Goal: Information Seeking & Learning: Learn about a topic

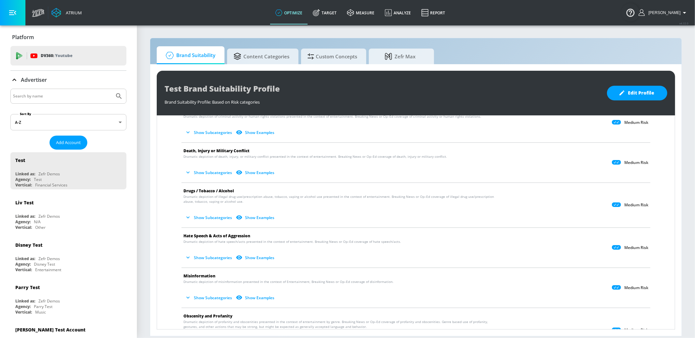
scroll to position [78, 0]
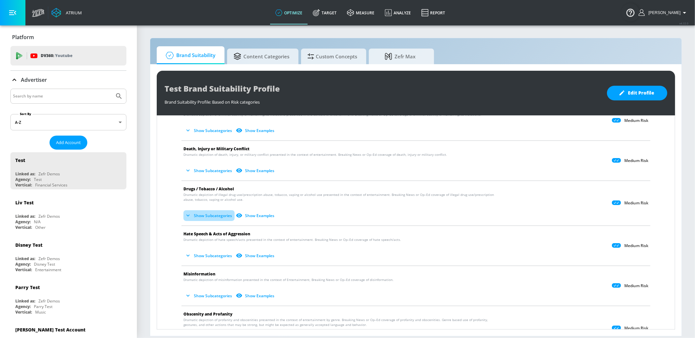
click at [213, 214] on button "Show Subcategories" at bounding box center [208, 215] width 51 height 11
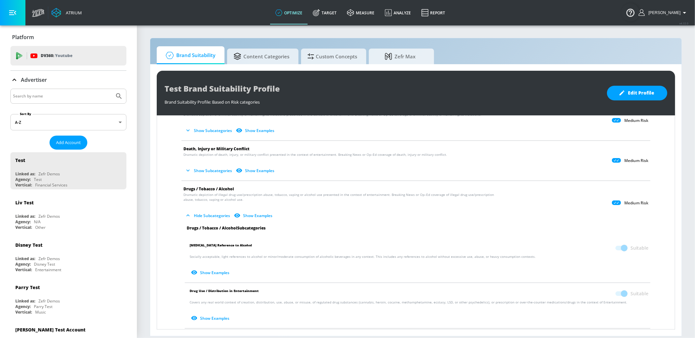
click at [212, 272] on button "Show Examples" at bounding box center [211, 272] width 42 height 11
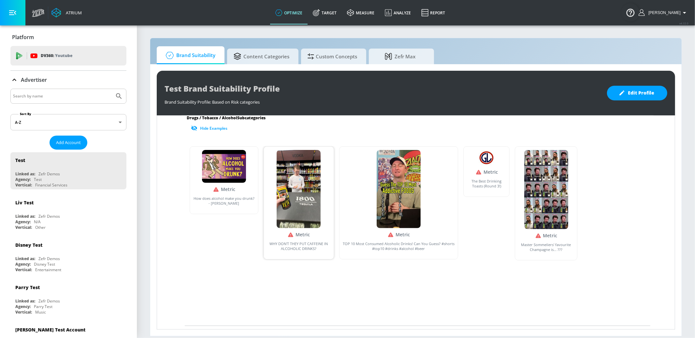
scroll to position [217, 0]
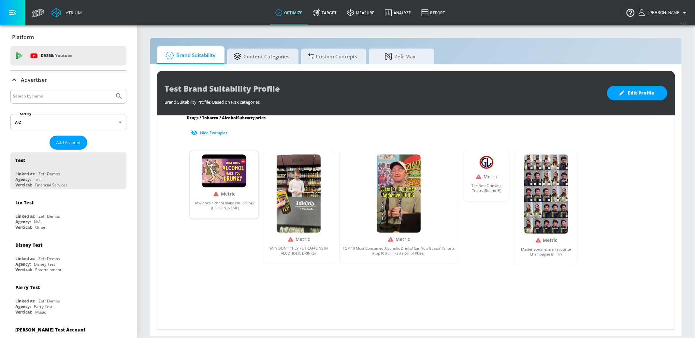
click at [230, 176] on img at bounding box center [224, 170] width 44 height 33
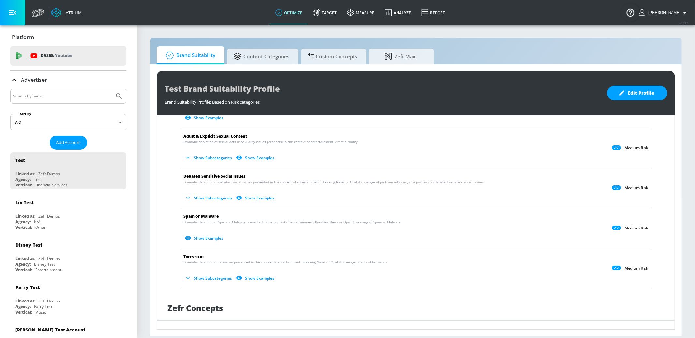
scroll to position [680, 0]
click at [212, 235] on button "Show Examples" at bounding box center [204, 236] width 42 height 11
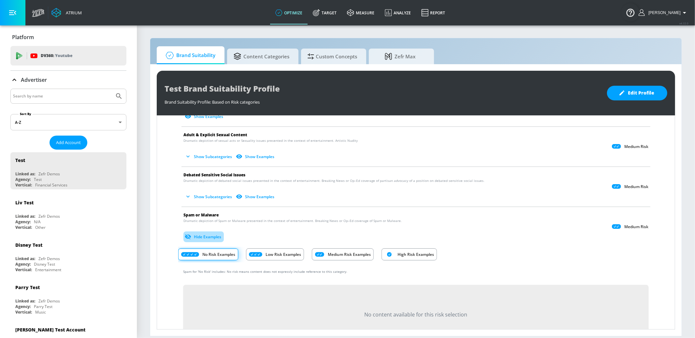
click at [212, 235] on button "Hide Examples" at bounding box center [203, 236] width 40 height 11
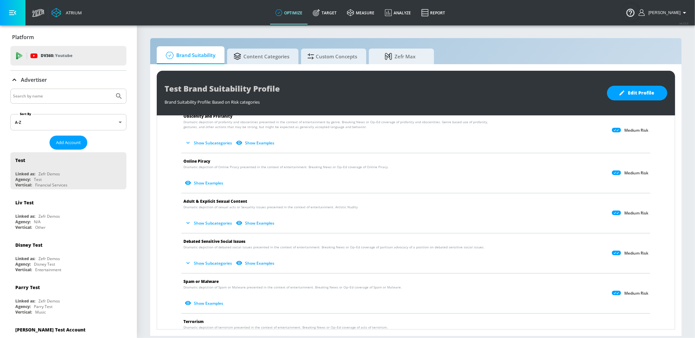
scroll to position [564, 0]
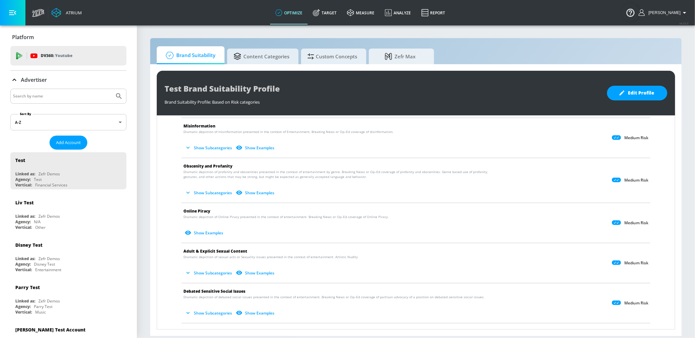
click at [208, 192] on button "Show Subcategories" at bounding box center [208, 192] width 51 height 11
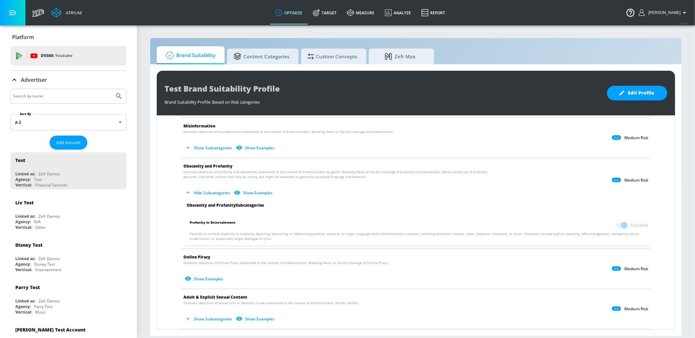
scroll to position [564, 0]
click at [255, 194] on button "Show Examples" at bounding box center [254, 192] width 42 height 11
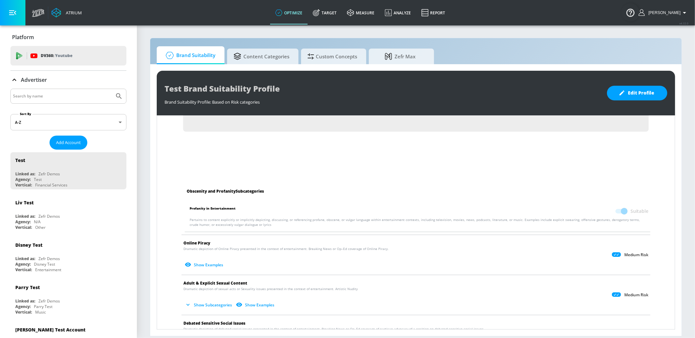
scroll to position [729, 0]
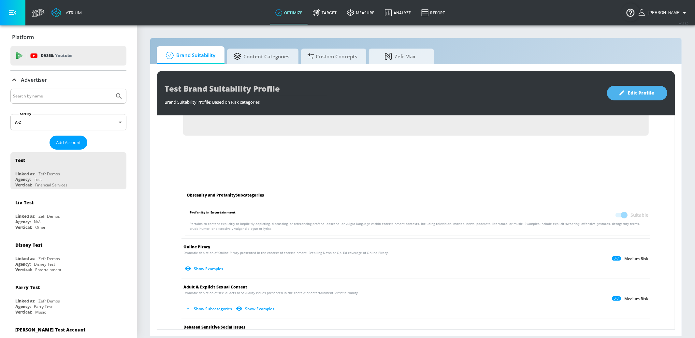
click at [640, 90] on span "Edit Profile" at bounding box center [637, 93] width 34 height 8
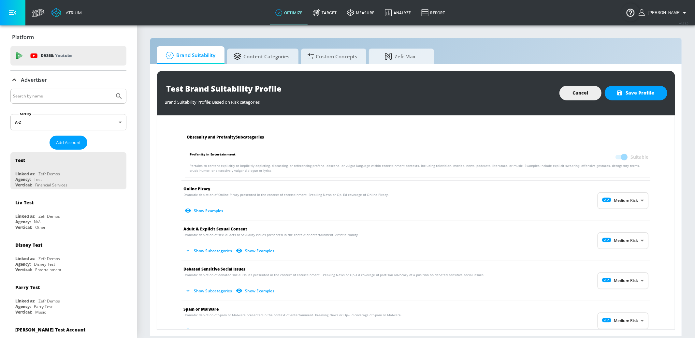
scroll to position [795, 0]
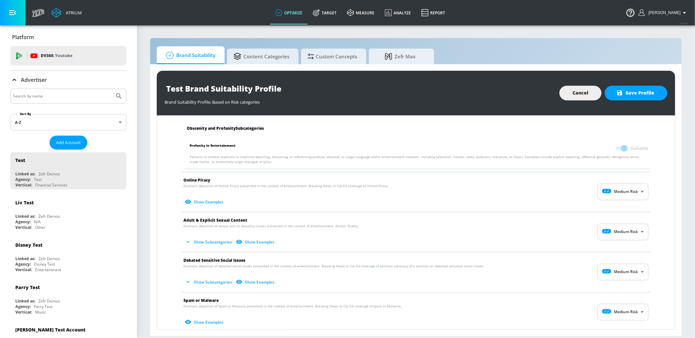
click at [622, 147] on span at bounding box center [621, 148] width 11 height 5
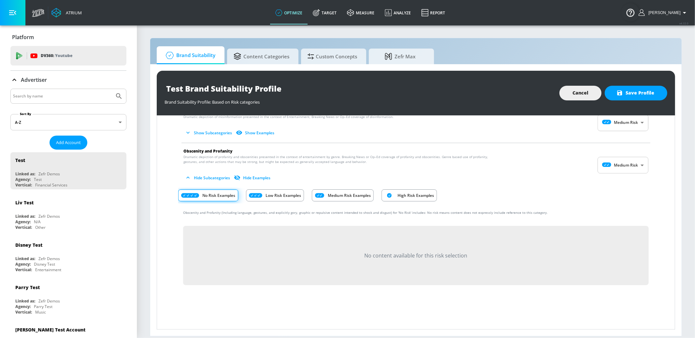
scroll to position [577, 0]
click at [329, 195] on p "Medium Risk Examples" at bounding box center [349, 197] width 43 height 7
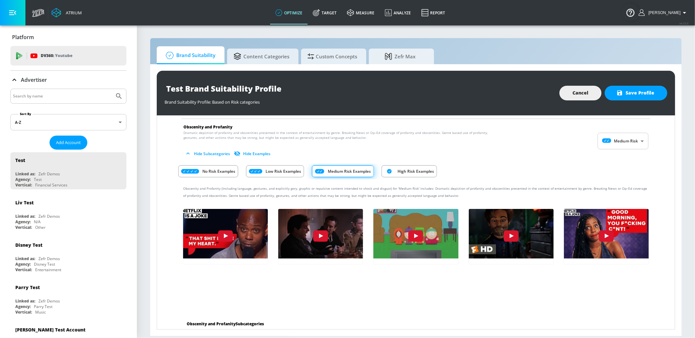
scroll to position [604, 0]
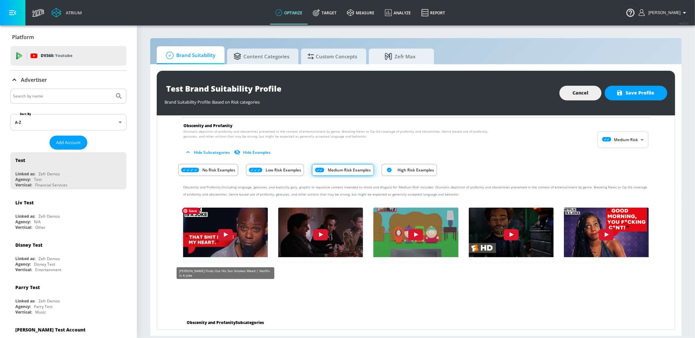
click at [246, 229] on img "HK8Yv5w-iVk" at bounding box center [225, 231] width 93 height 52
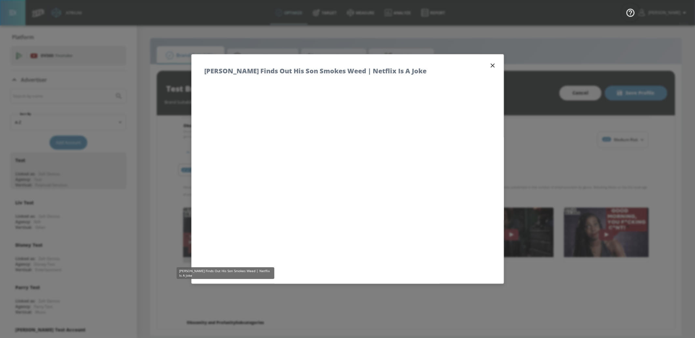
drag, startPoint x: 623, startPoint y: 301, endPoint x: 620, endPoint y: 299, distance: 3.6
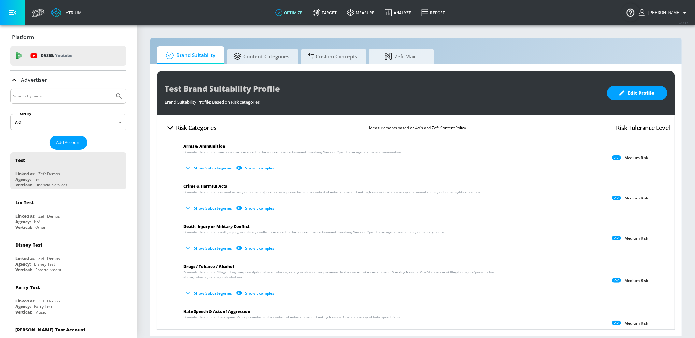
click at [219, 166] on button "Show Subcategories" at bounding box center [208, 168] width 51 height 11
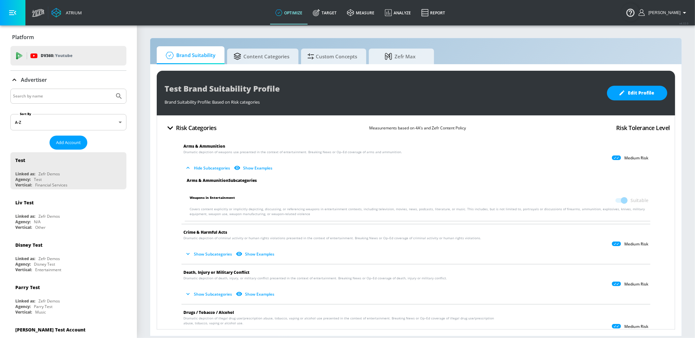
click at [251, 168] on button "Show Examples" at bounding box center [254, 168] width 42 height 11
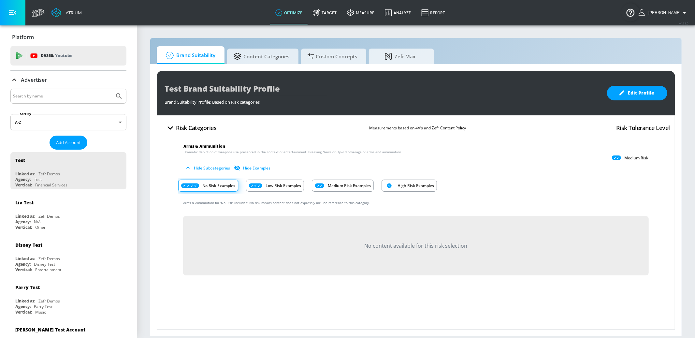
scroll to position [4, 0]
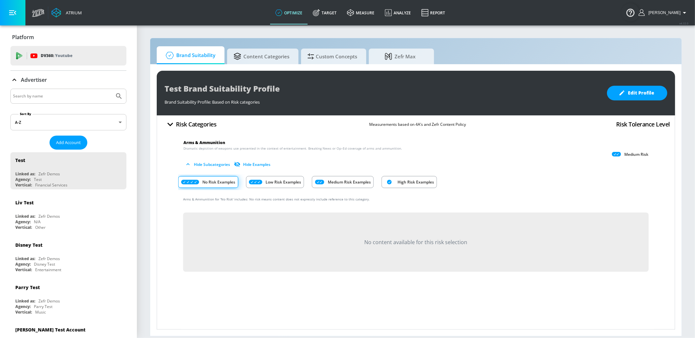
click at [280, 183] on p "Low Risk Examples" at bounding box center [284, 182] width 36 height 7
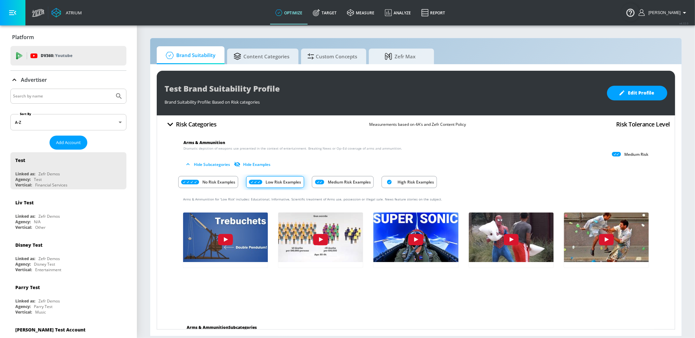
click at [325, 183] on div "Medium Risk Examples" at bounding box center [343, 182] width 62 height 12
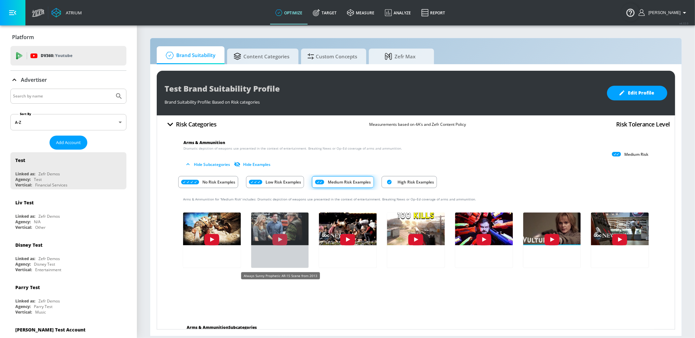
click at [291, 230] on img "gkdqv6aW3jU" at bounding box center [279, 228] width 63 height 36
